Goal: Download file/media

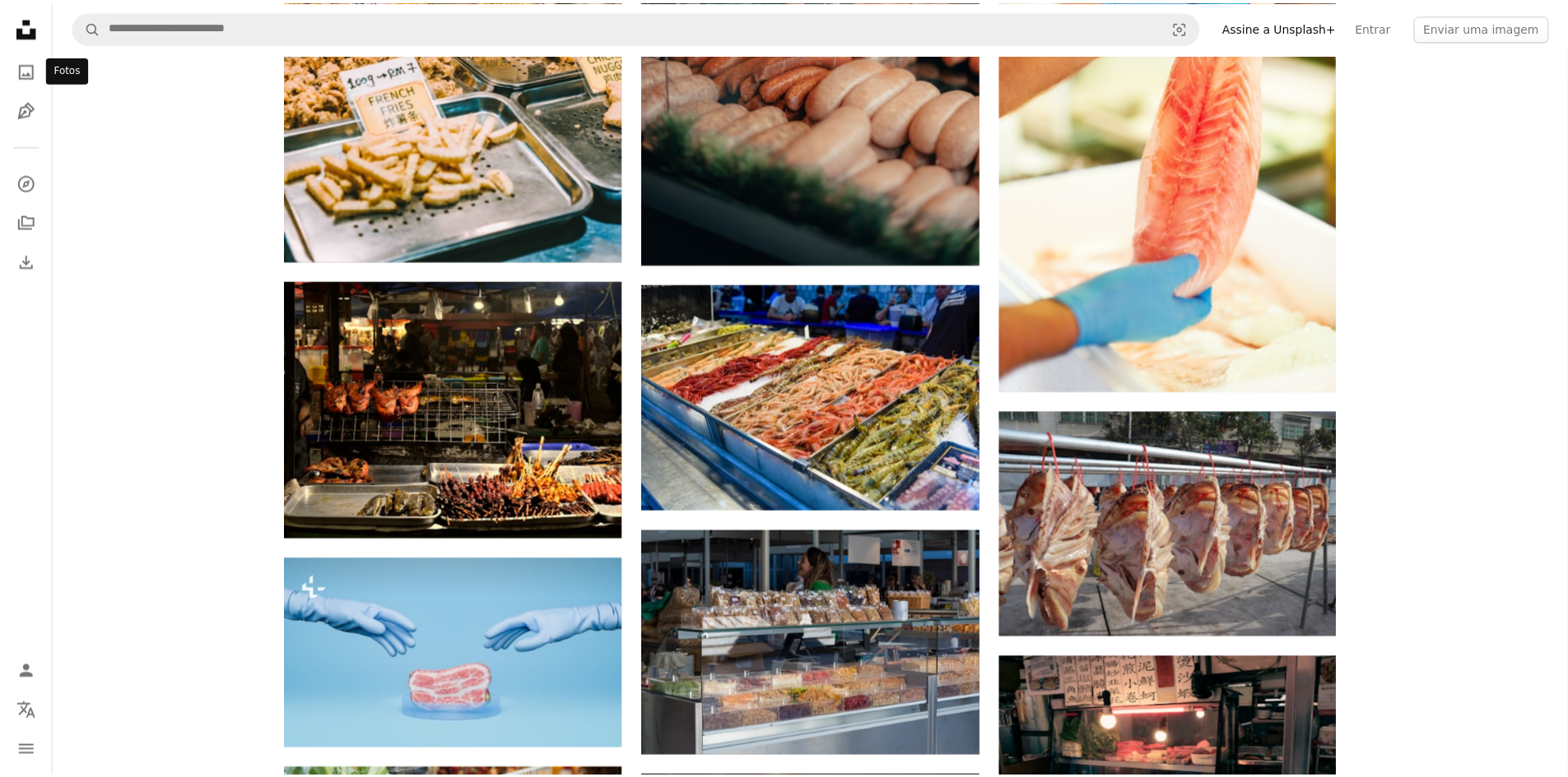
scroll to position [43957, 0]
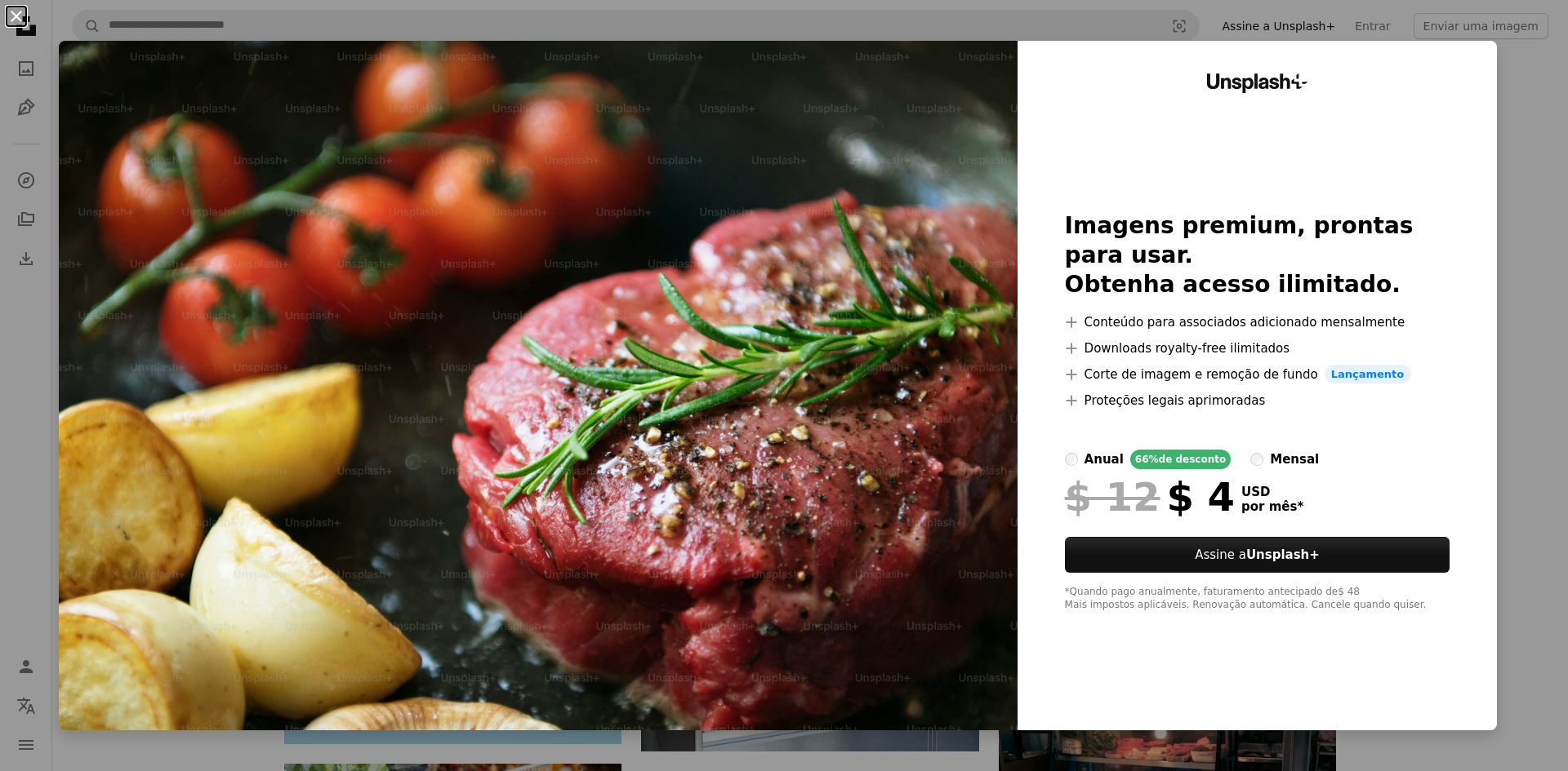
drag, startPoint x: 31, startPoint y: 38, endPoint x: 28, endPoint y: 20, distance: 18.2
click at [26, 20] on button "An X shape" at bounding box center [16, 16] width 19 height 19
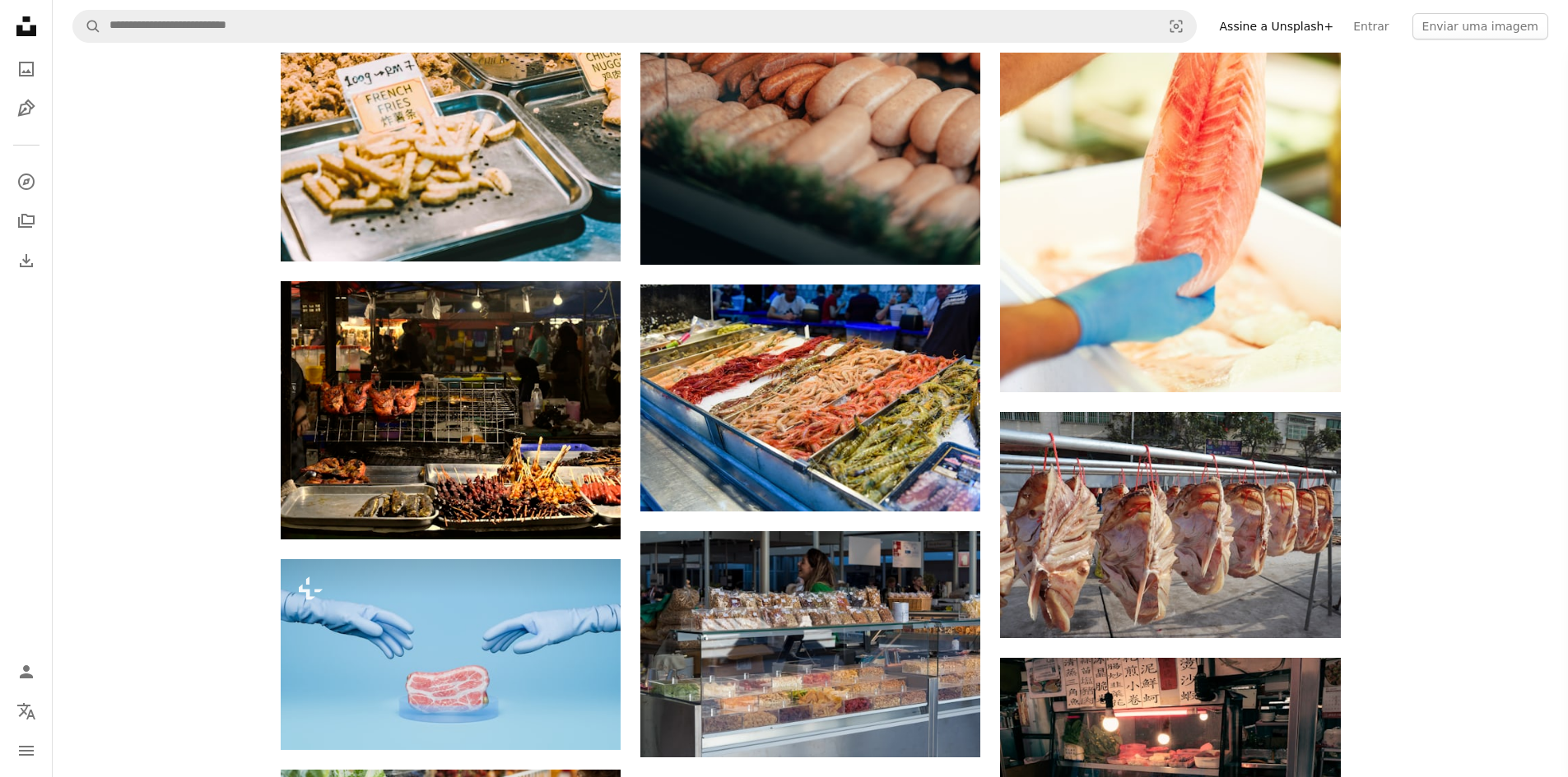
click at [24, 16] on icon "Unsplash logo Página inicial da Unsplash" at bounding box center [26, 26] width 33 height 33
click at [27, 26] on icon "Unsplash logo Página inicial da Unsplash" at bounding box center [26, 26] width 33 height 33
click at [22, 107] on icon "Pen Tool" at bounding box center [26, 108] width 19 height 19
